Goal: Navigation & Orientation: Find specific page/section

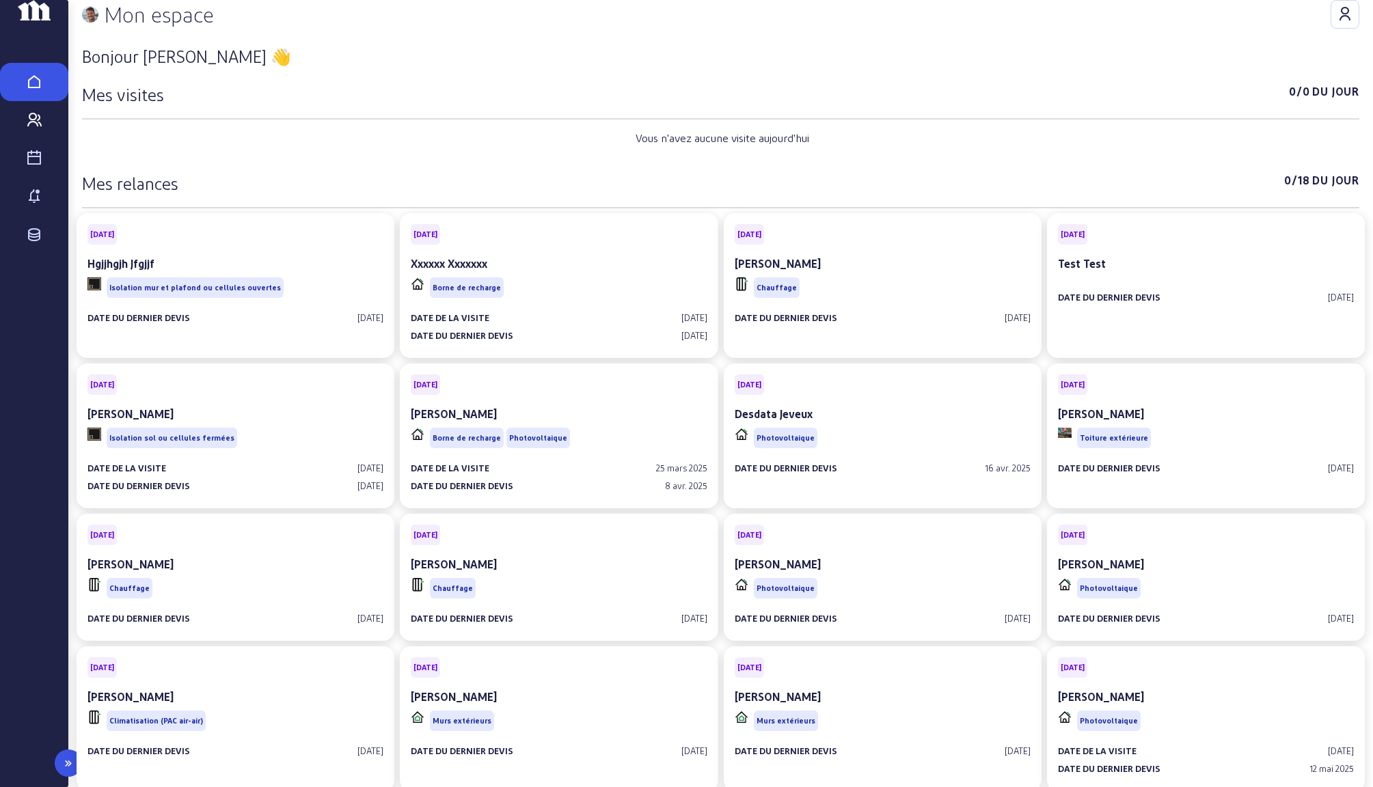
click at [42, 139] on link "Contacts" at bounding box center [34, 120] width 68 height 38
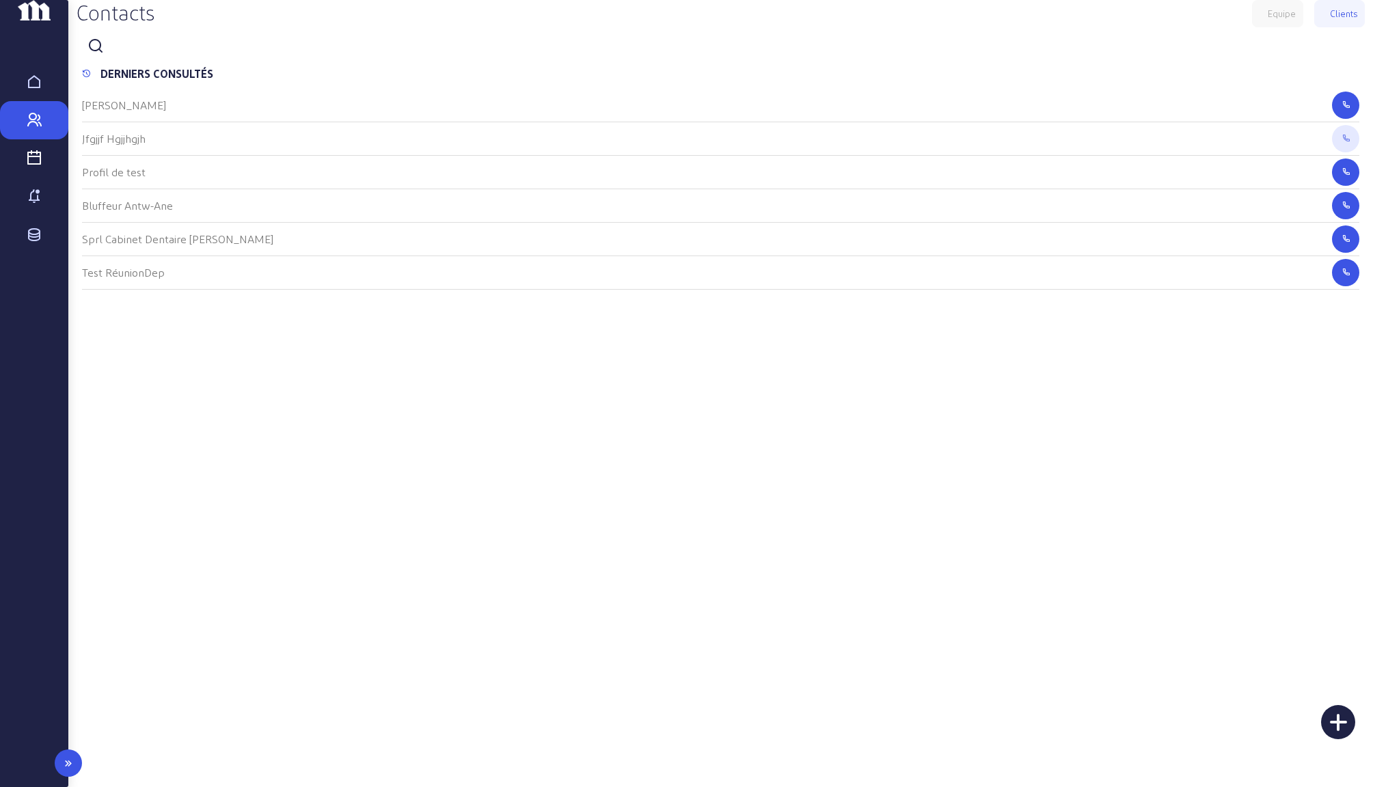
click at [42, 173] on link "Visites" at bounding box center [34, 158] width 68 height 38
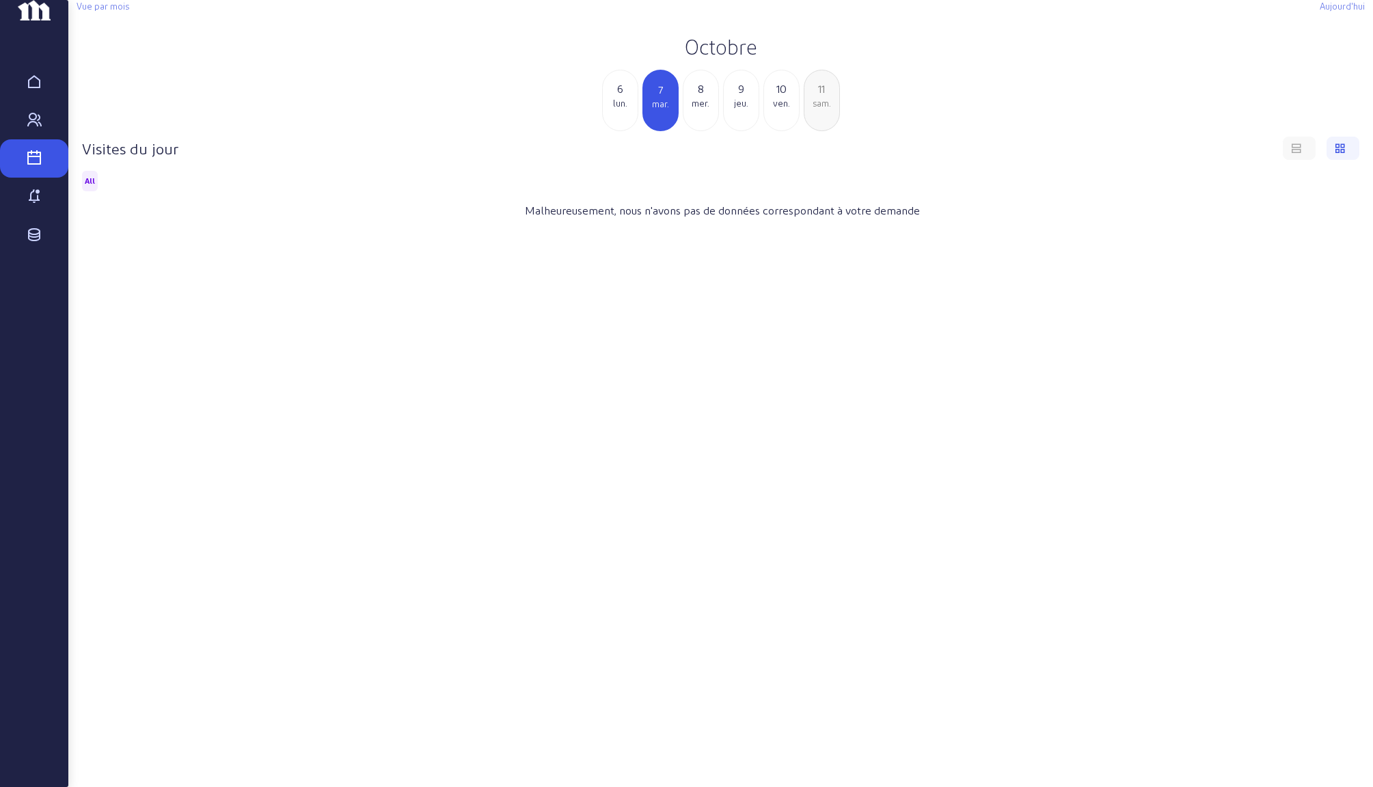
click at [734, 59] on h2 "Octobre" at bounding box center [721, 46] width 1288 height 25
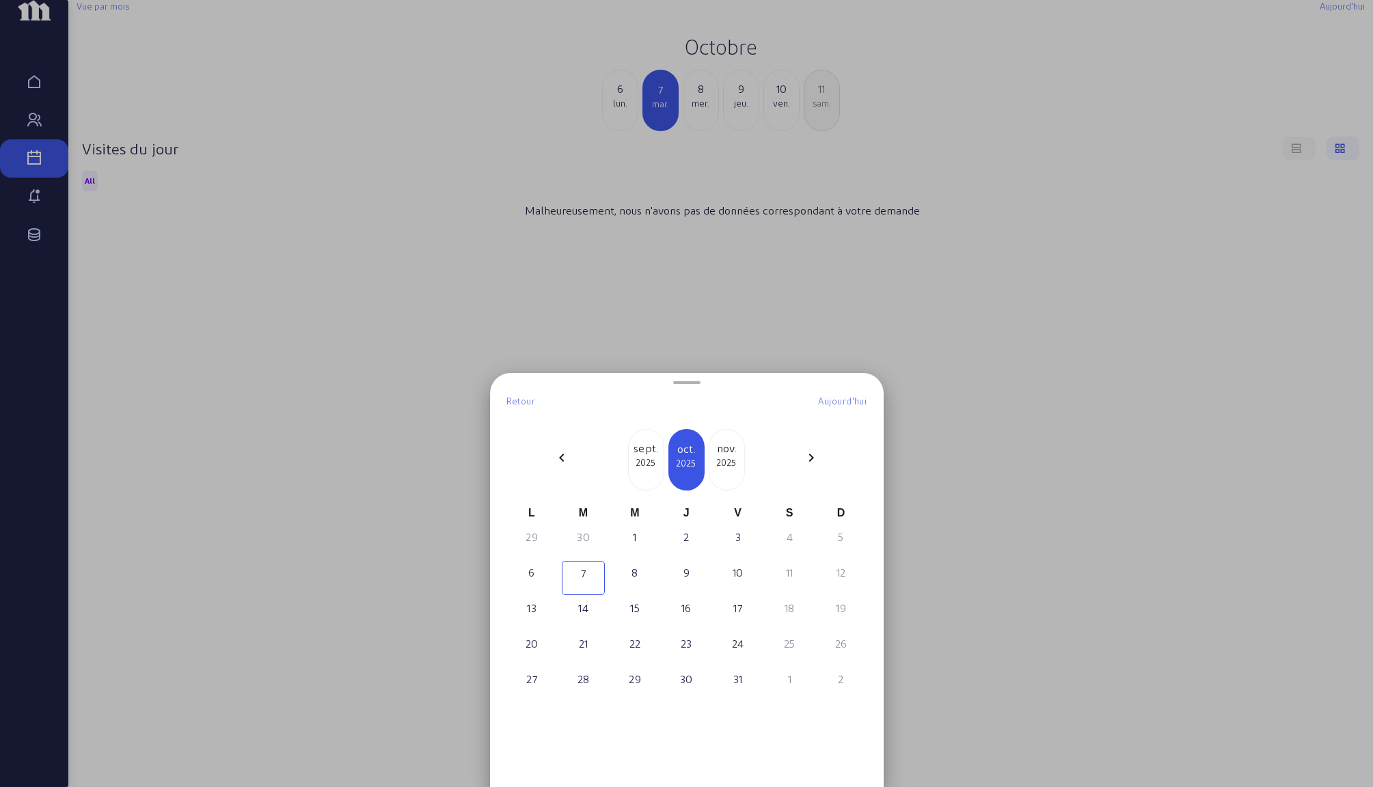
click at [568, 455] on mat-icon "chevron_left" at bounding box center [561, 458] width 16 height 16
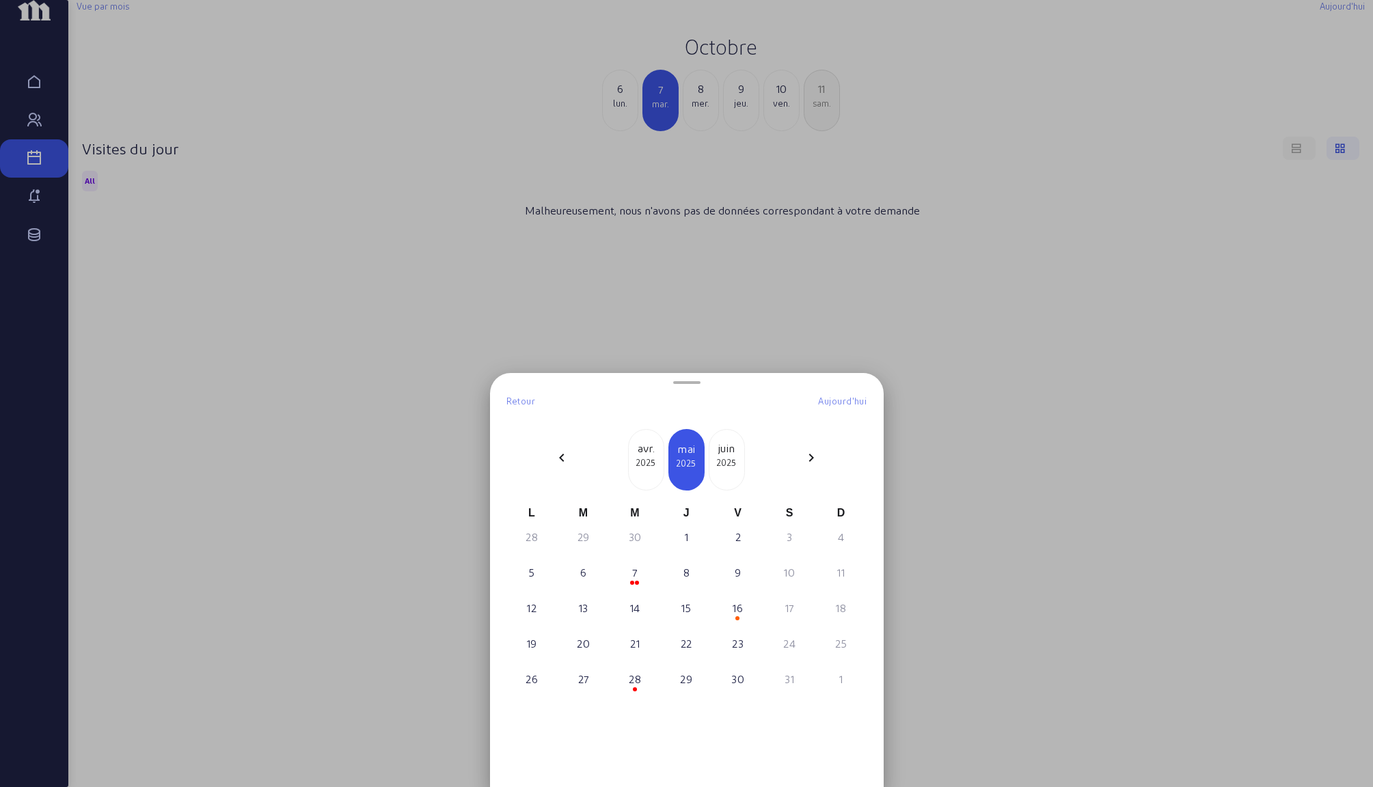
click at [568, 455] on mat-icon "chevron_left" at bounding box center [561, 458] width 16 height 16
click at [595, 614] on div "15" at bounding box center [583, 608] width 40 height 16
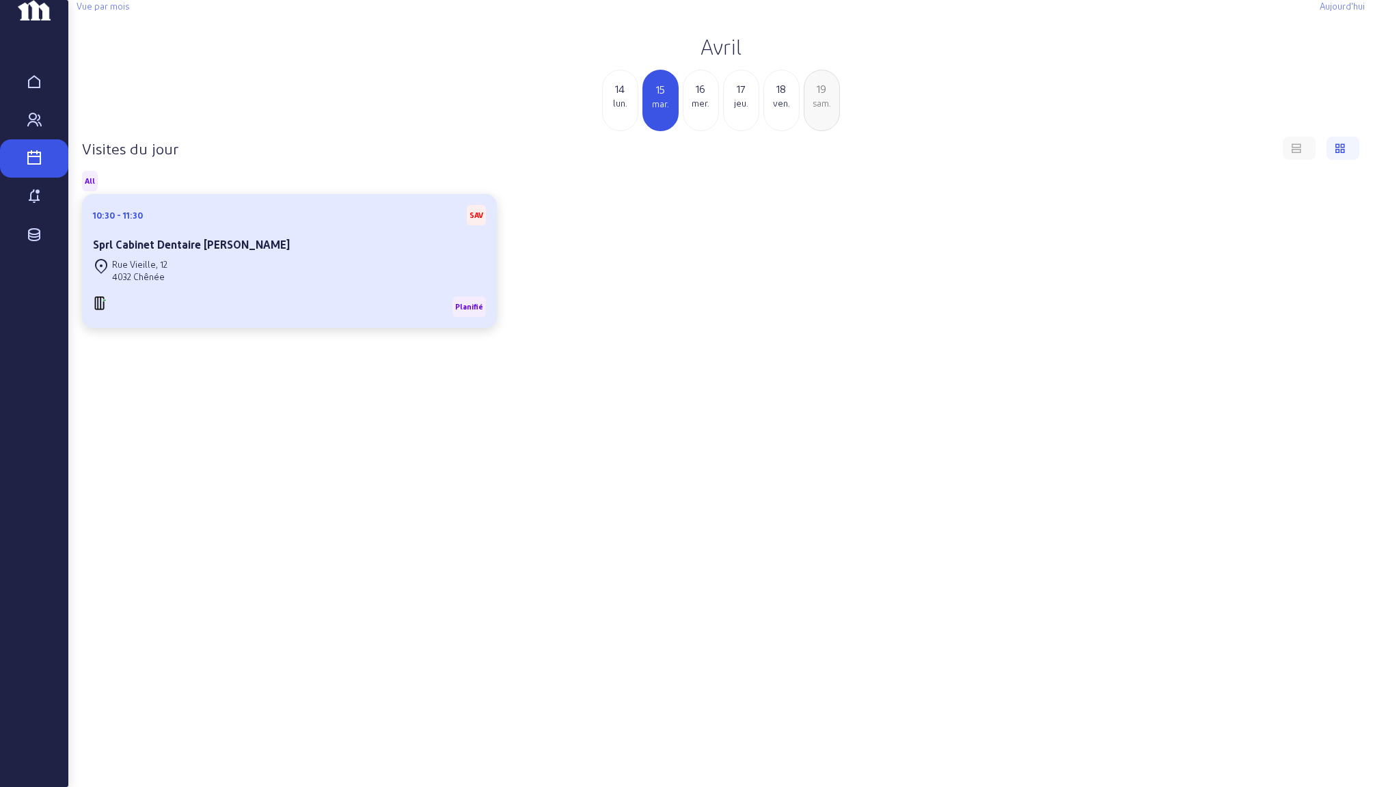
click at [357, 256] on div "10:30 - 11:30 SAV Sprl Cabinet Dentaire [PERSON_NAME]" at bounding box center [289, 230] width 393 height 51
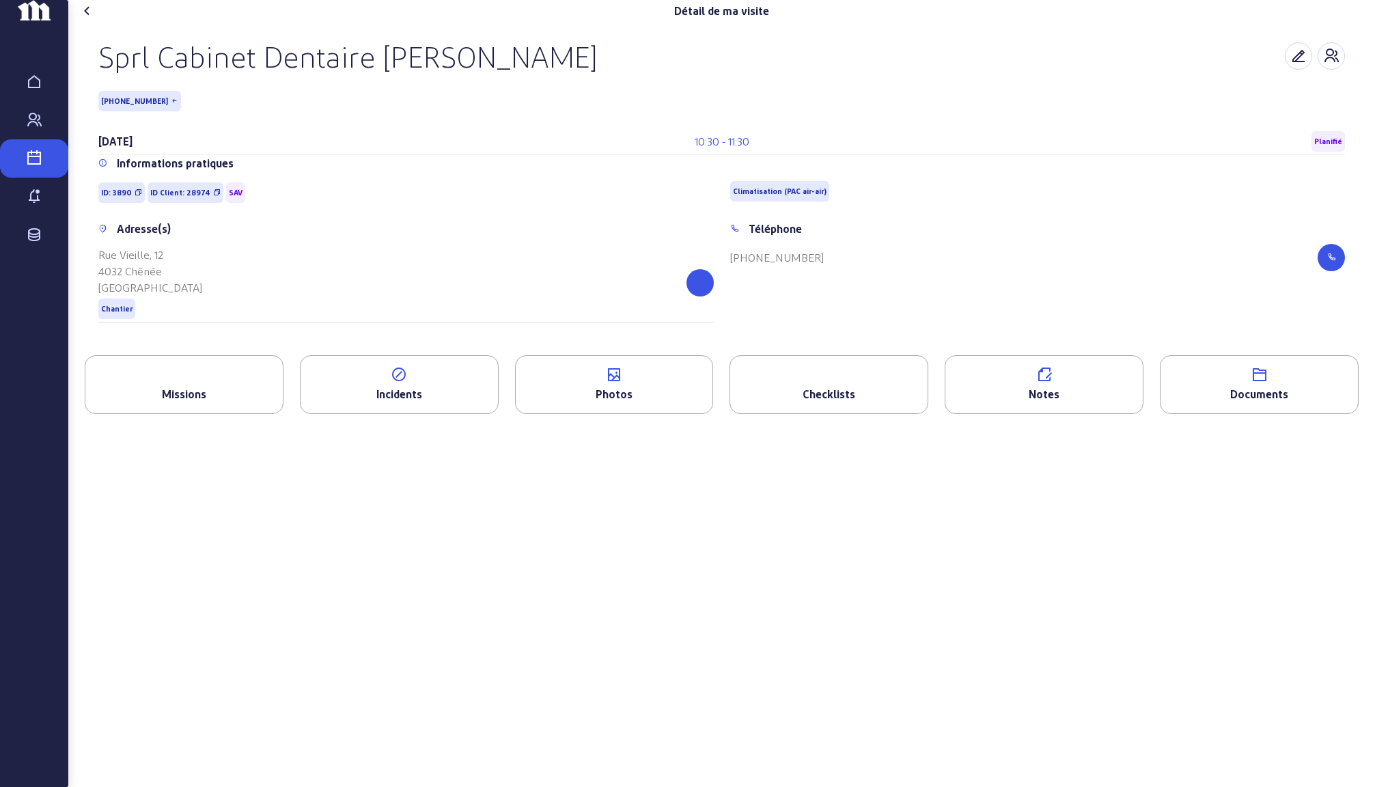
click at [133, 106] on span "[PHONE_NUMBER]" at bounding box center [134, 101] width 67 height 10
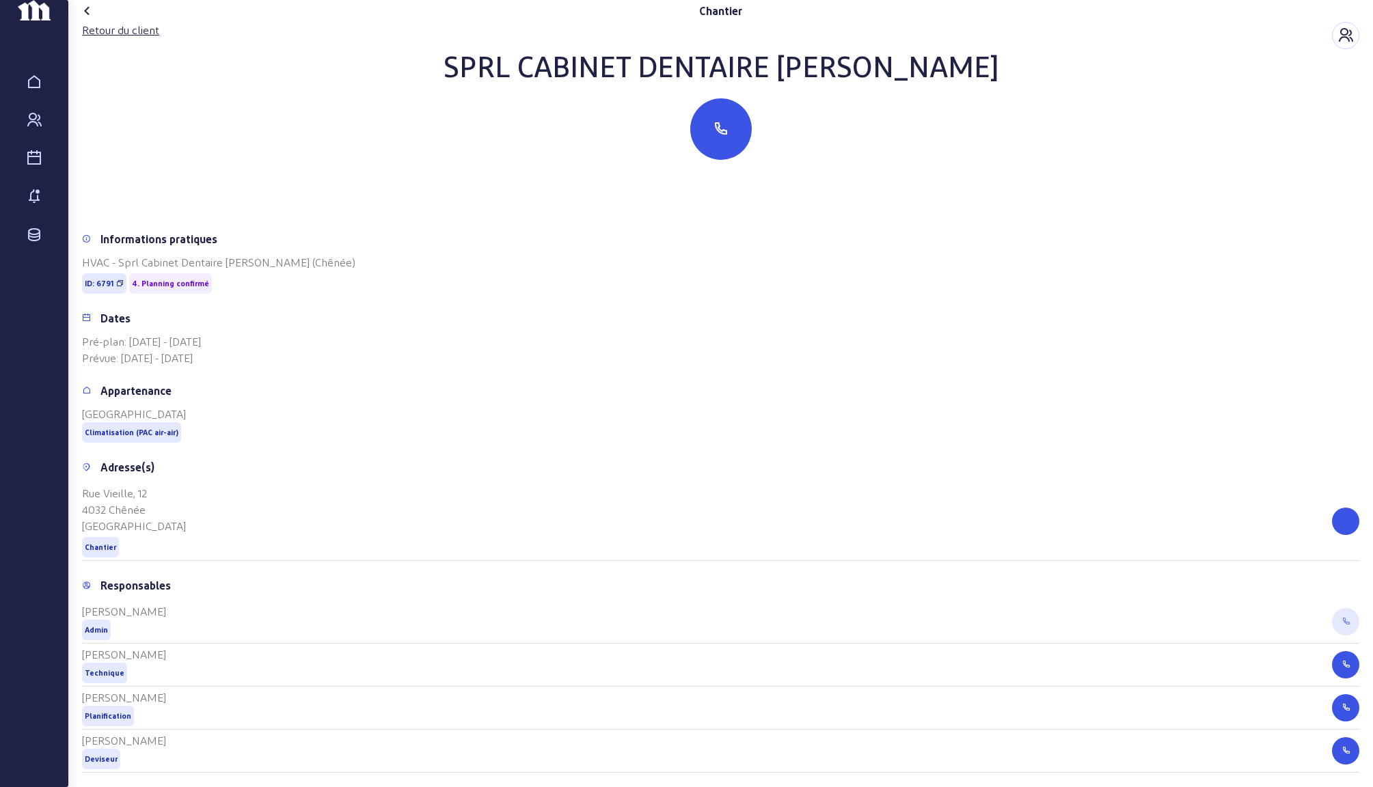
click at [88, 19] on icon at bounding box center [87, 11] width 16 height 16
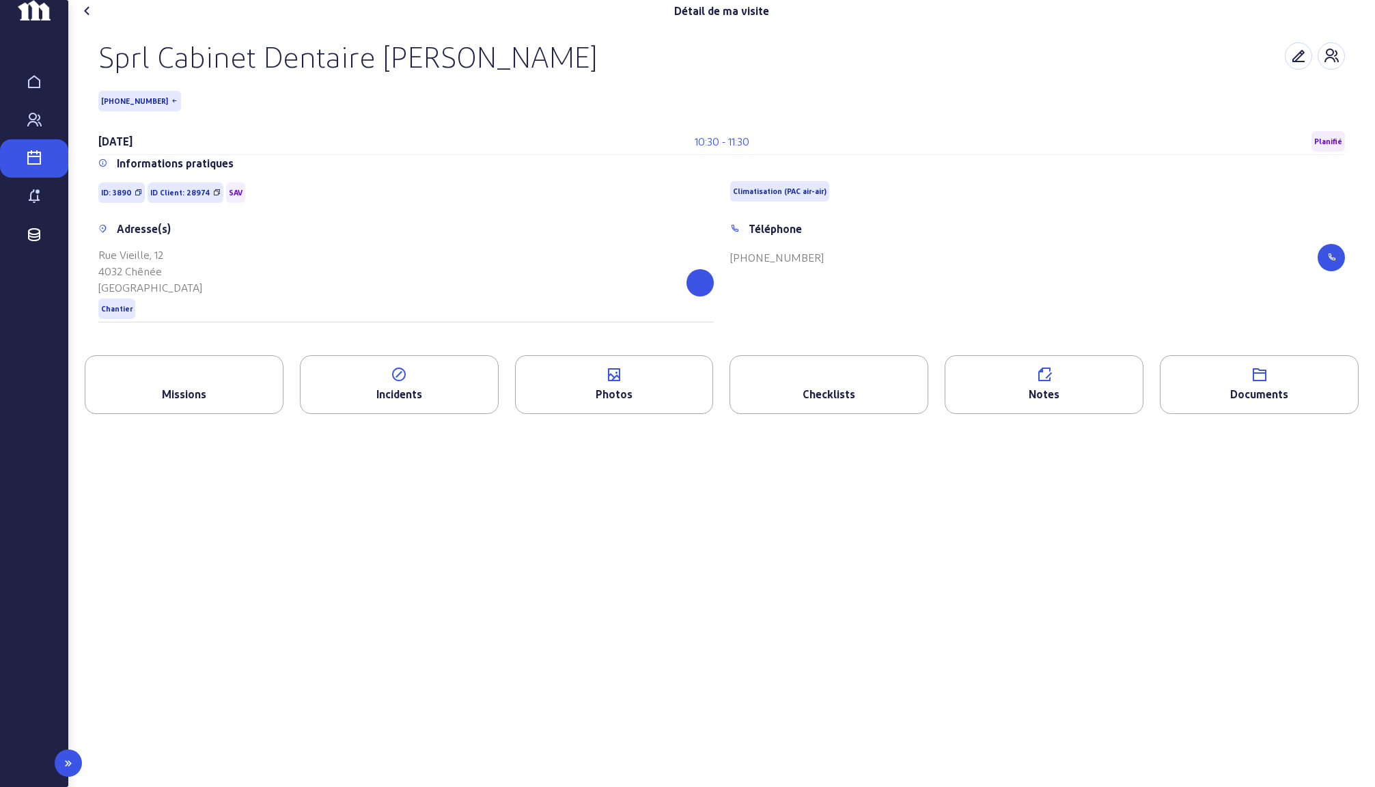
click at [31, 247] on link "Stock" at bounding box center [34, 235] width 68 height 38
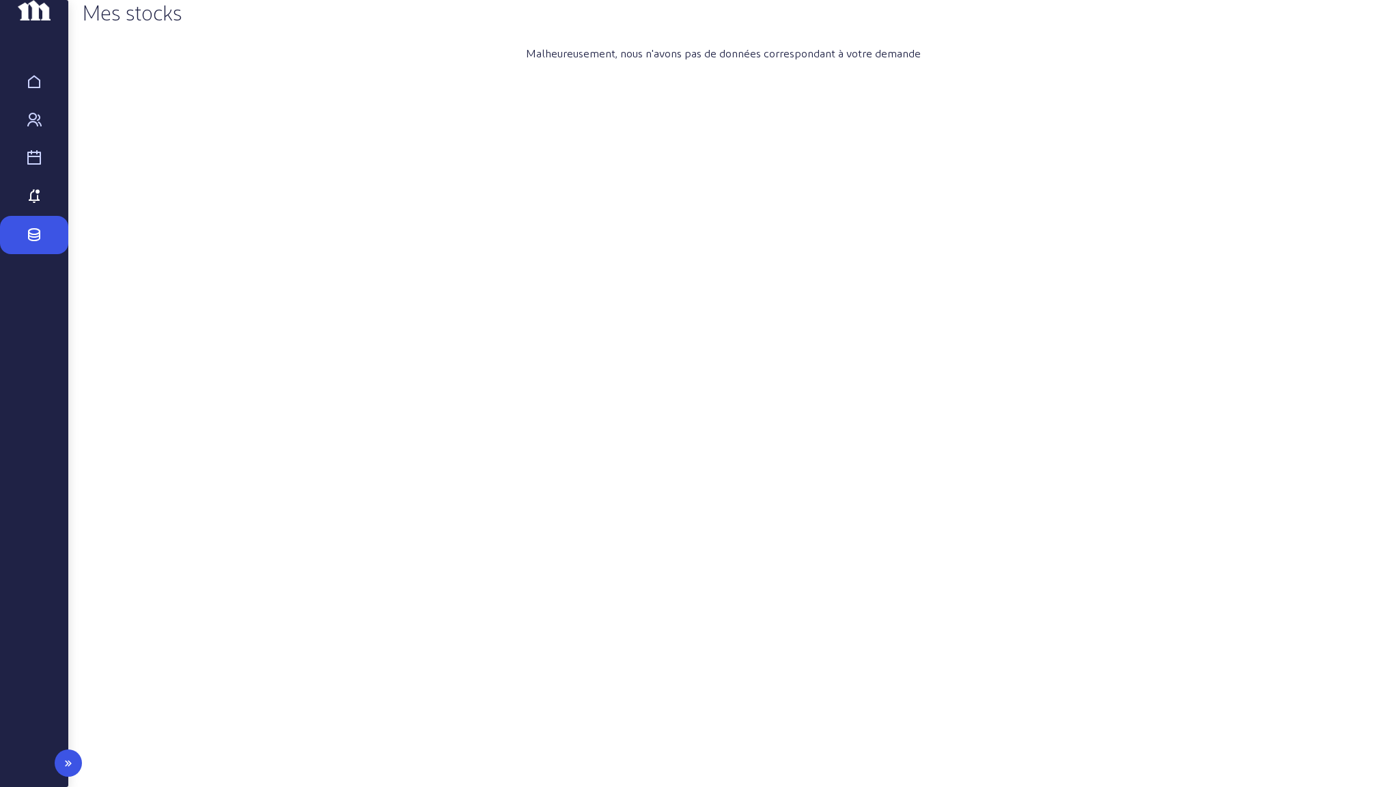
click at [32, 205] on icon at bounding box center [34, 197] width 16 height 16
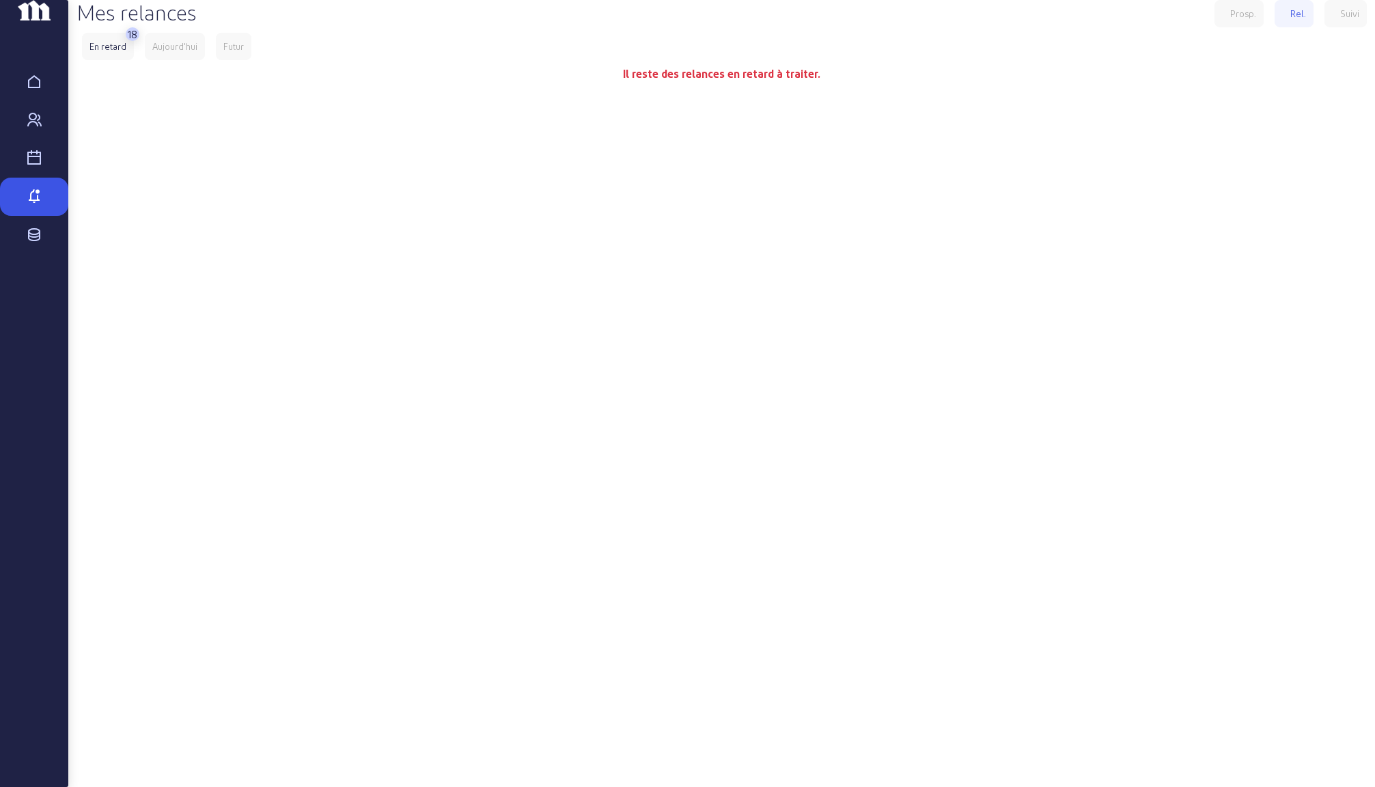
click at [115, 60] on div "En retard" at bounding box center [108, 46] width 52 height 27
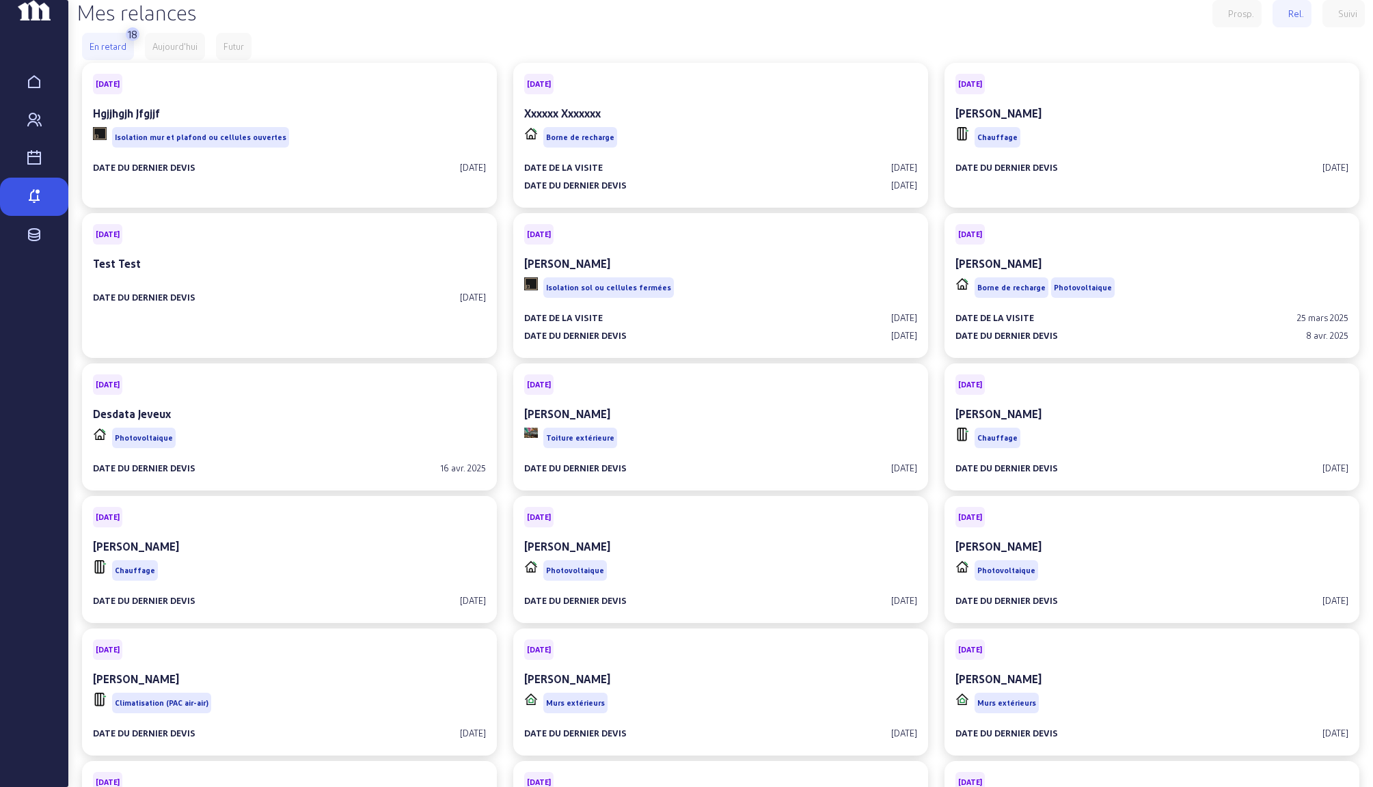
click at [117, 53] on div "En retard" at bounding box center [107, 46] width 37 height 12
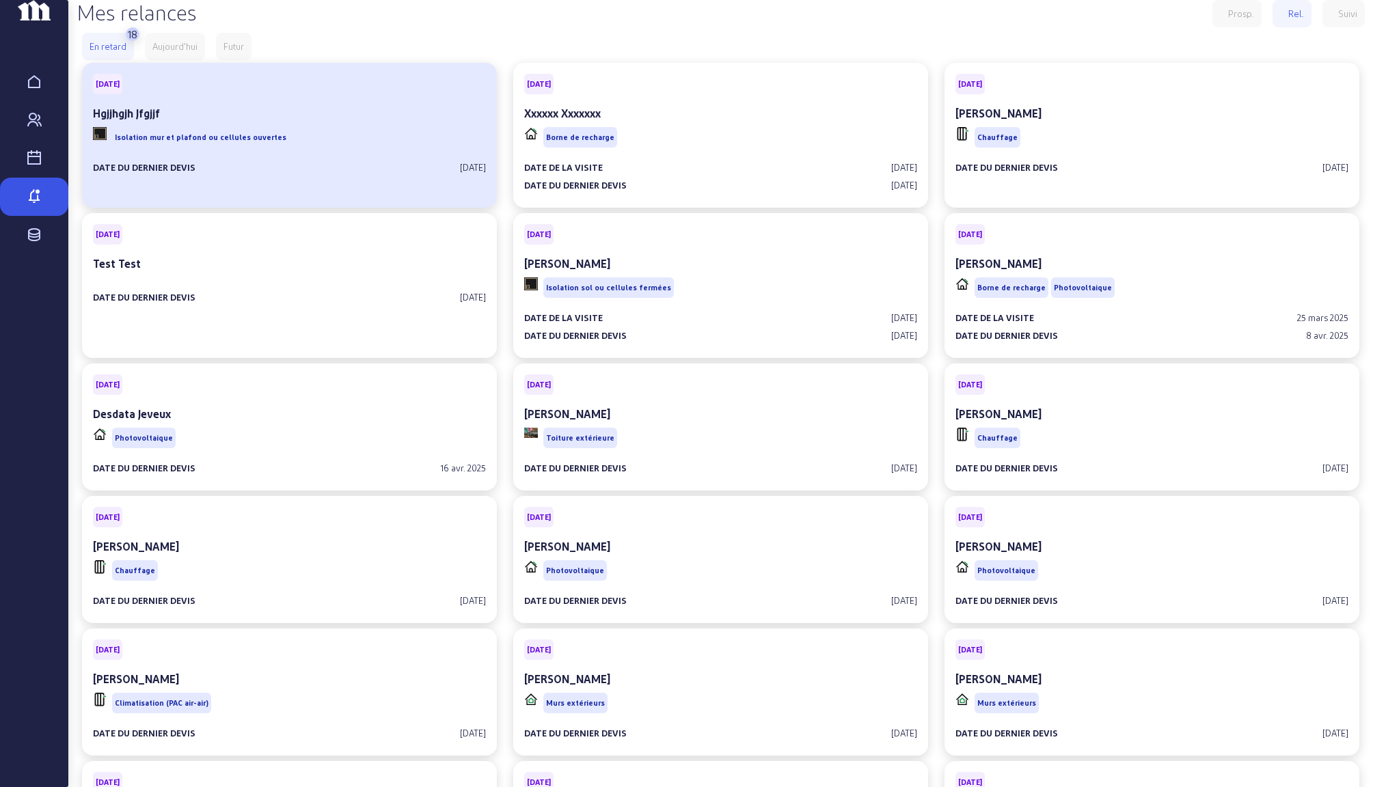
click at [299, 150] on div "Isolation mur et plafond ou cellules ouvertes" at bounding box center [289, 137] width 393 height 26
